Goal: Task Accomplishment & Management: Manage account settings

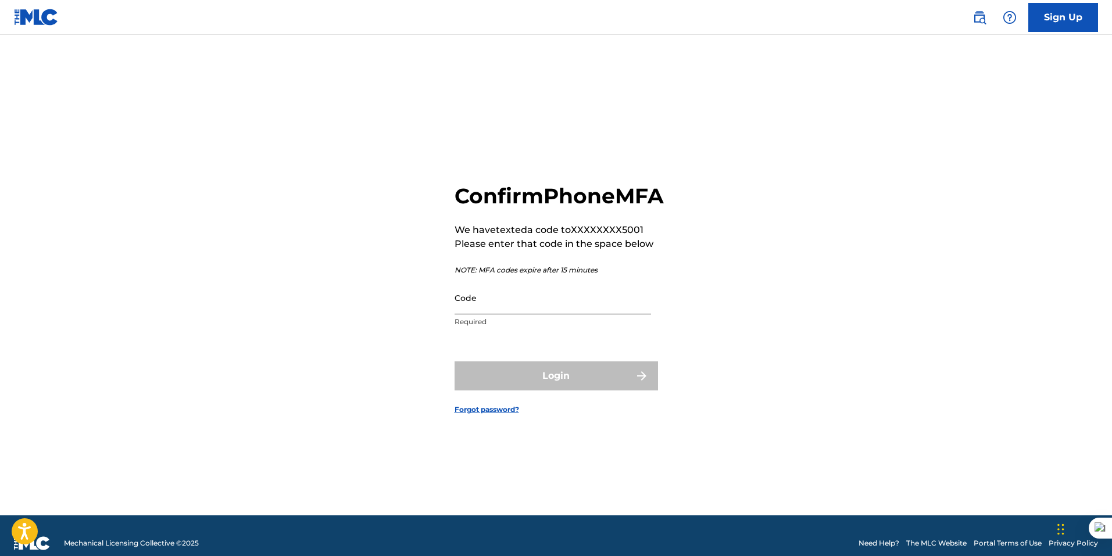
click at [496, 315] on input "Code" at bounding box center [553, 297] width 197 height 33
click at [771, 341] on div "Confirm Phone MFA We have texted a code to XXXXXXXX5001 Please enter that code …" at bounding box center [556, 290] width 814 height 452
click at [505, 312] on input "Code" at bounding box center [553, 297] width 197 height 33
click at [555, 237] on p "We have texted a code to XXXXXXXX5001" at bounding box center [559, 230] width 209 height 14
click at [612, 251] on p "Please enter that code in the space below" at bounding box center [559, 244] width 209 height 14
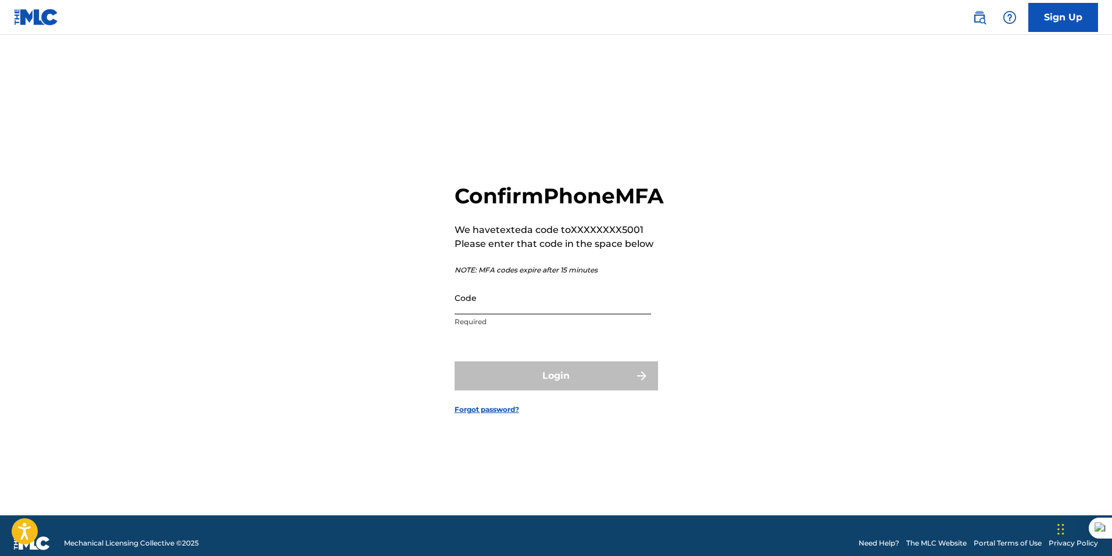
click at [467, 315] on input "Code" at bounding box center [553, 297] width 197 height 33
click at [472, 328] on div "Code Required" at bounding box center [553, 307] width 197 height 52
click at [489, 276] on p "NOTE: MFA codes expire after 15 minutes" at bounding box center [559, 270] width 209 height 10
click at [505, 251] on p "Please enter that code in the space below" at bounding box center [559, 244] width 209 height 14
drag, startPoint x: 521, startPoint y: 303, endPoint x: 587, endPoint y: 378, distance: 100.1
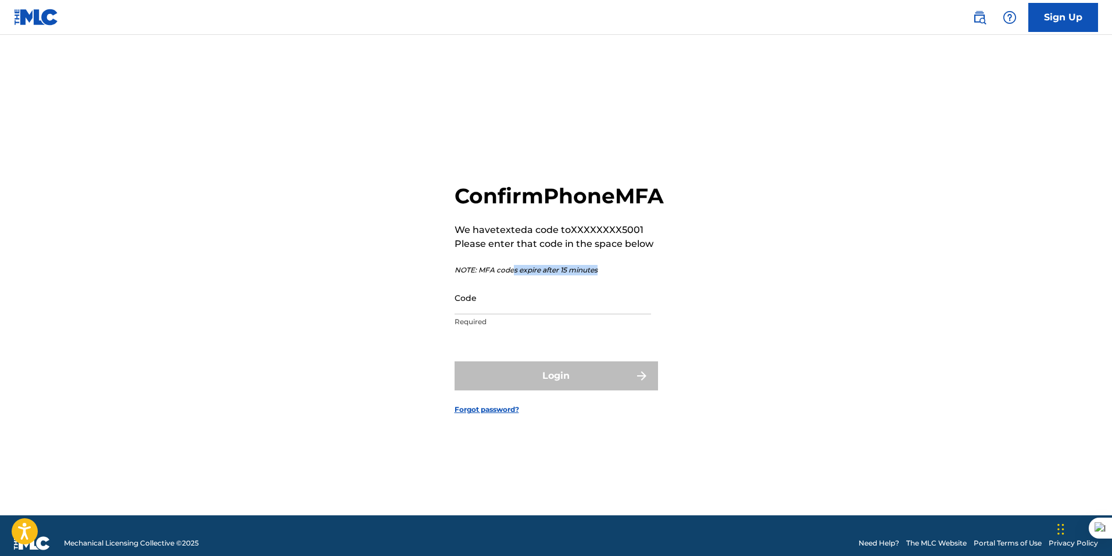
click at [538, 329] on div "Confirm Phone MFA We have texted a code to XXXXXXXX5001 Please enter that code …" at bounding box center [559, 258] width 209 height 151
click at [587, 377] on div "Login" at bounding box center [556, 376] width 203 height 29
click at [548, 233] on div "Confirm Phone MFA We have texted a code to XXXXXXXX5001 Please enter that code …" at bounding box center [559, 258] width 209 height 151
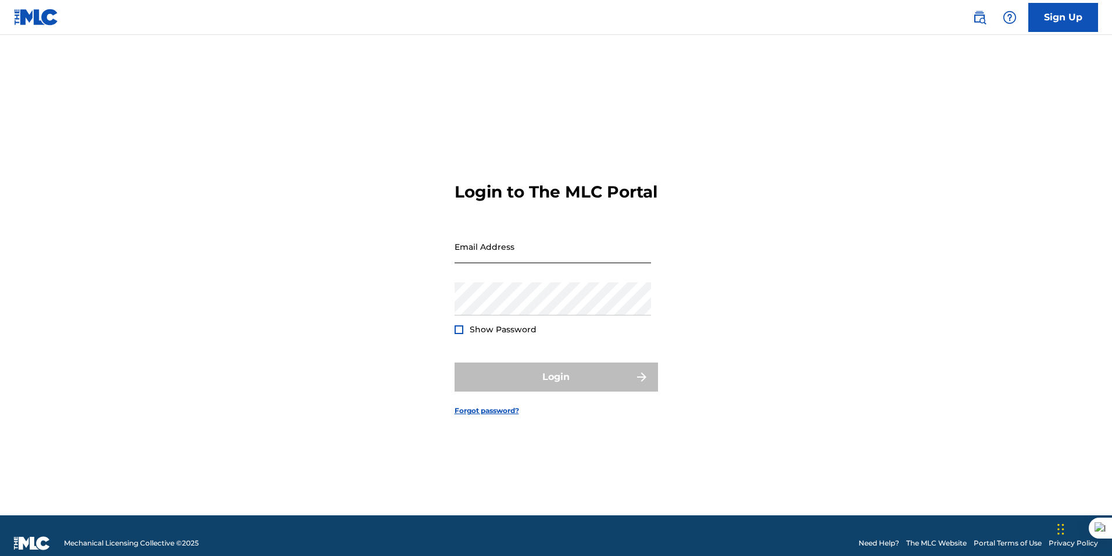
click at [503, 263] on input "Email Address" at bounding box center [553, 246] width 197 height 33
type input "[EMAIL_ADDRESS][DOMAIN_NAME]"
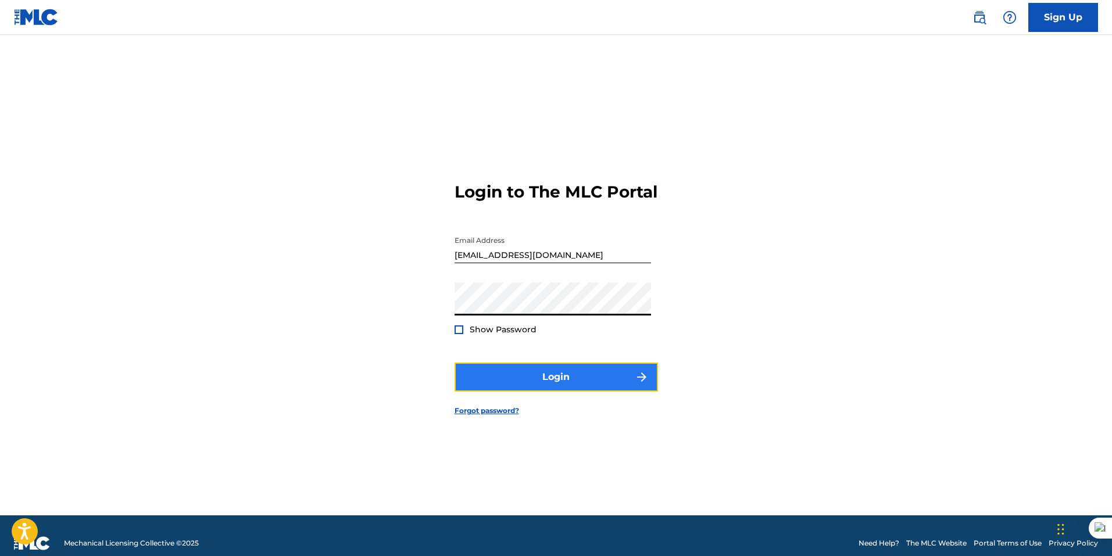
click at [506, 382] on button "Login" at bounding box center [556, 377] width 203 height 29
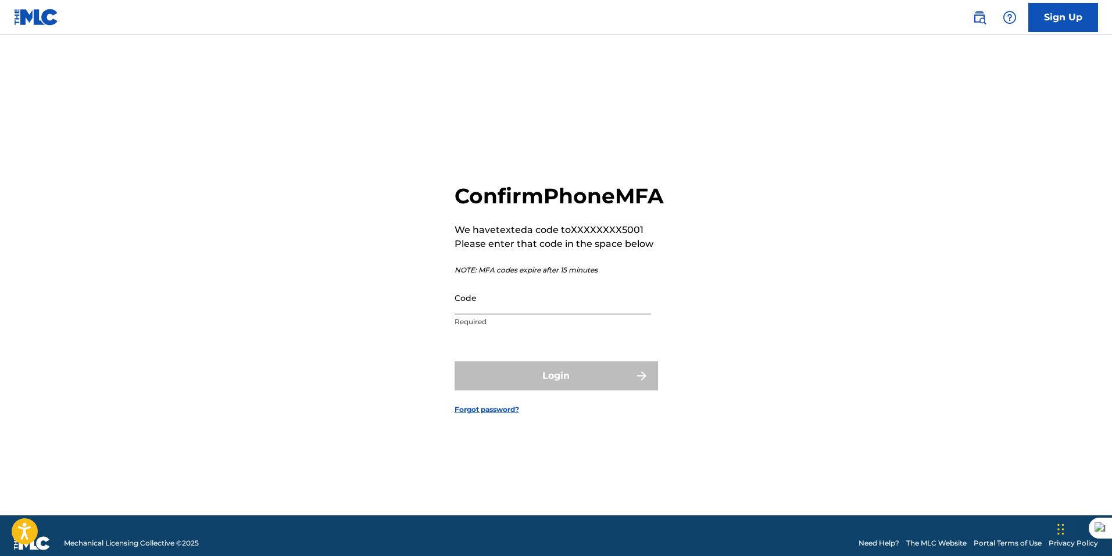
click at [488, 315] on input "Code" at bounding box center [553, 297] width 197 height 33
click at [677, 340] on div "Confirm Phone MFA We have texted a code to XXXXXXXX5001 Please enter that code …" at bounding box center [556, 290] width 814 height 452
click at [566, 315] on input "Code" at bounding box center [553, 297] width 197 height 33
click at [462, 437] on form "Confirm Phone MFA We have texted a code to XXXXXXXX5001 Please enter that code …" at bounding box center [556, 290] width 203 height 452
drag, startPoint x: 670, startPoint y: 258, endPoint x: 452, endPoint y: 241, distance: 218.7
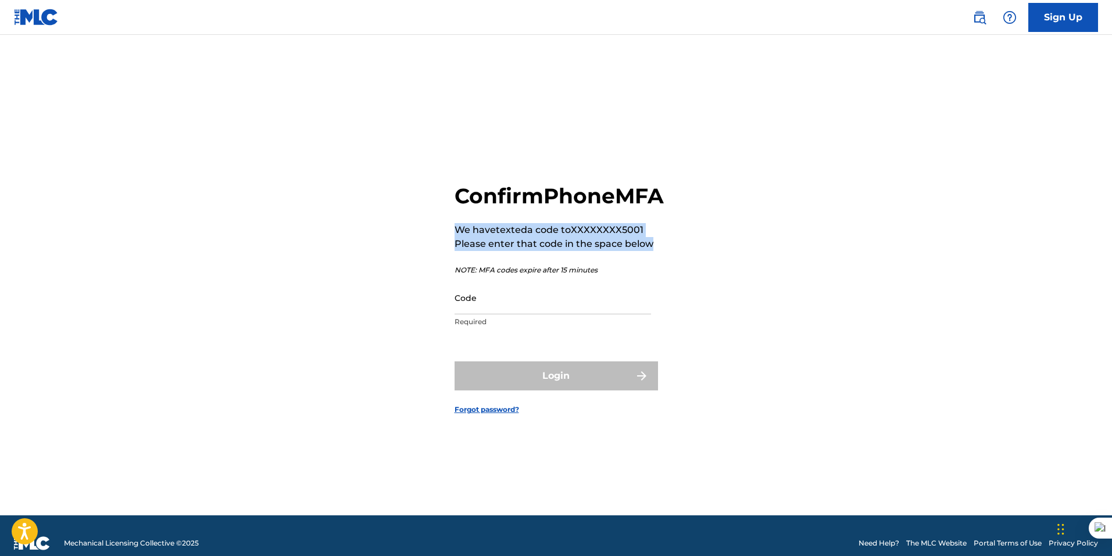
click at [452, 241] on div "Confirm Phone MFA We have texted a code to XXXXXXXX5001 Please enter that code …" at bounding box center [556, 290] width 814 height 452
copy div "We have texted a code to XXXXXXXX5001 Please enter that code in the space below"
click at [471, 269] on div "Confirm Phone MFA We have texted a code to XXXXXXXX5001 Please enter that code …" at bounding box center [559, 258] width 209 height 151
click at [504, 415] on link "Forgot password?" at bounding box center [487, 410] width 65 height 10
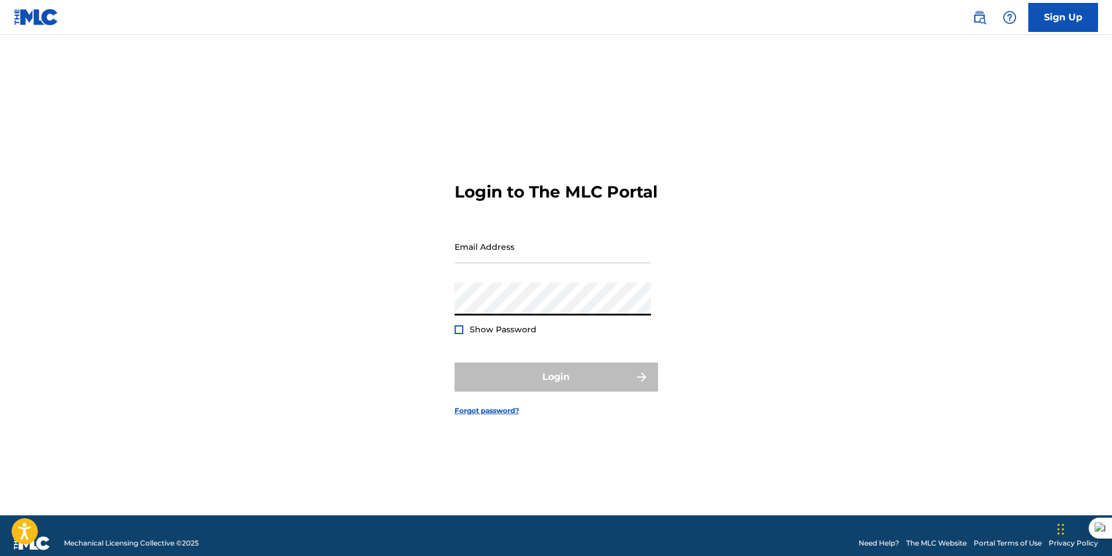
type input "[EMAIL_ADDRESS][DOMAIN_NAME]"
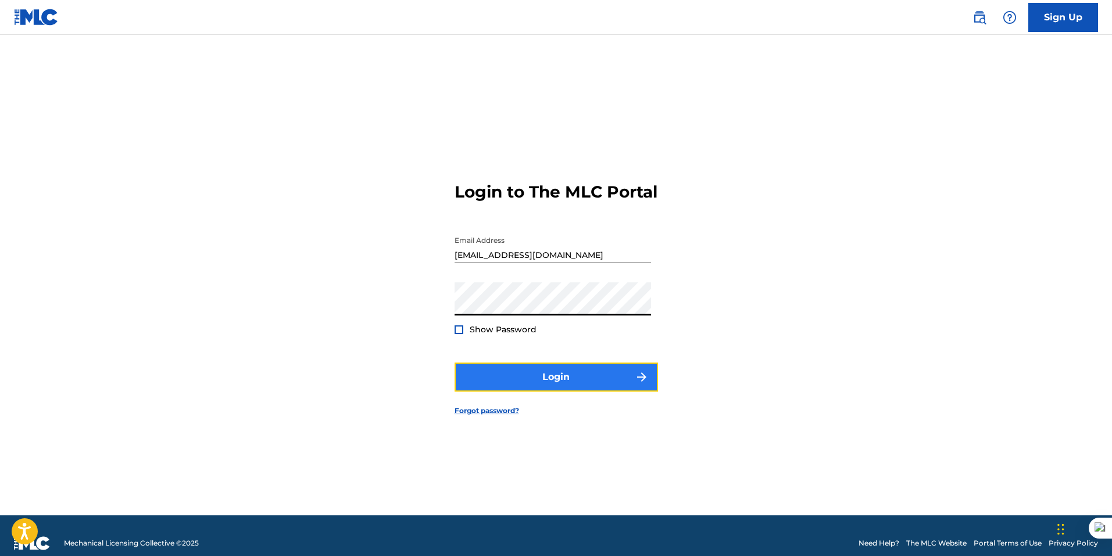
click at [528, 392] on button "Login" at bounding box center [556, 377] width 203 height 29
